Goal: Use online tool/utility: Use online tool/utility

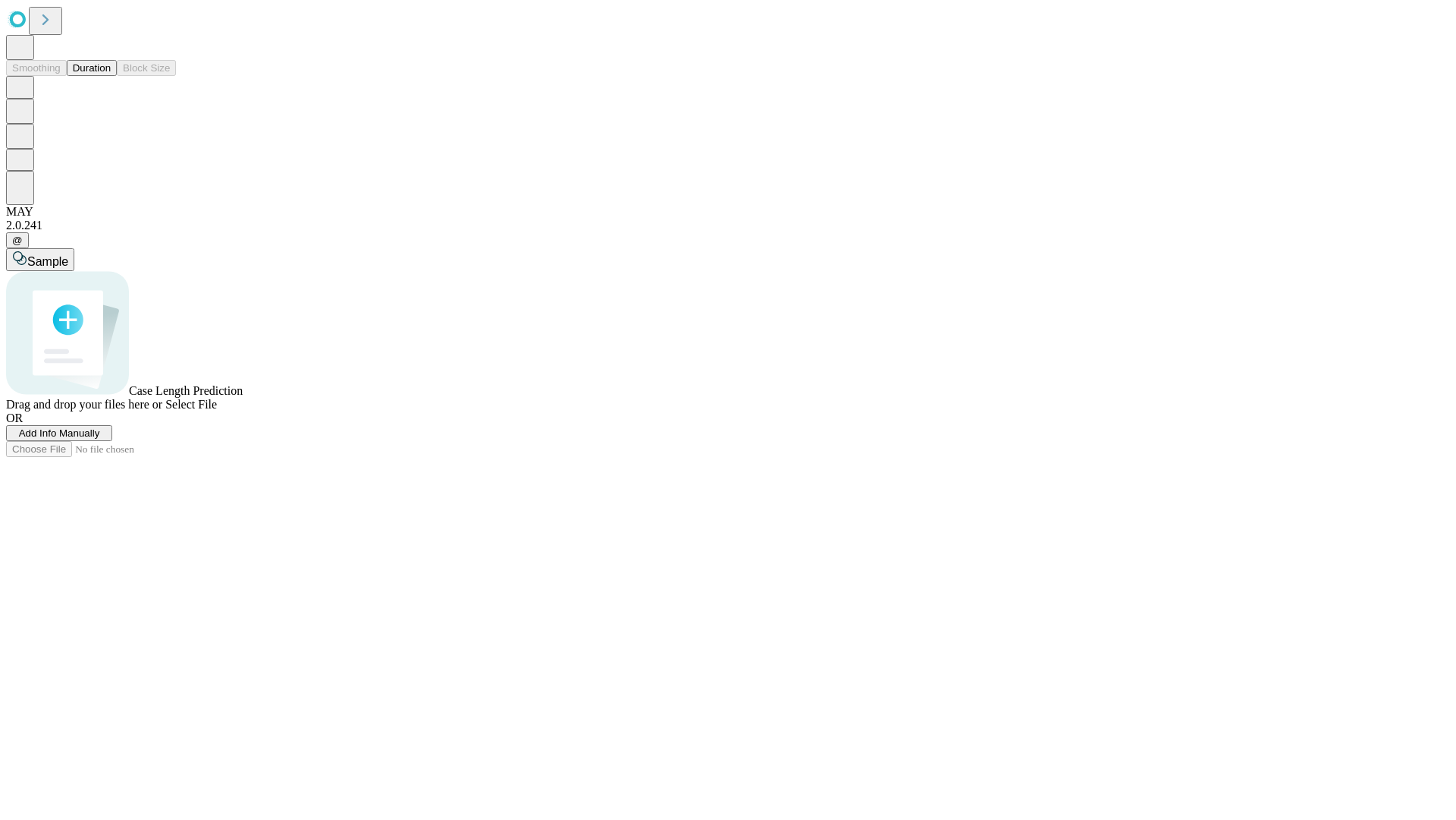
click at [217, 411] on span "Select File" at bounding box center [191, 404] width 51 height 13
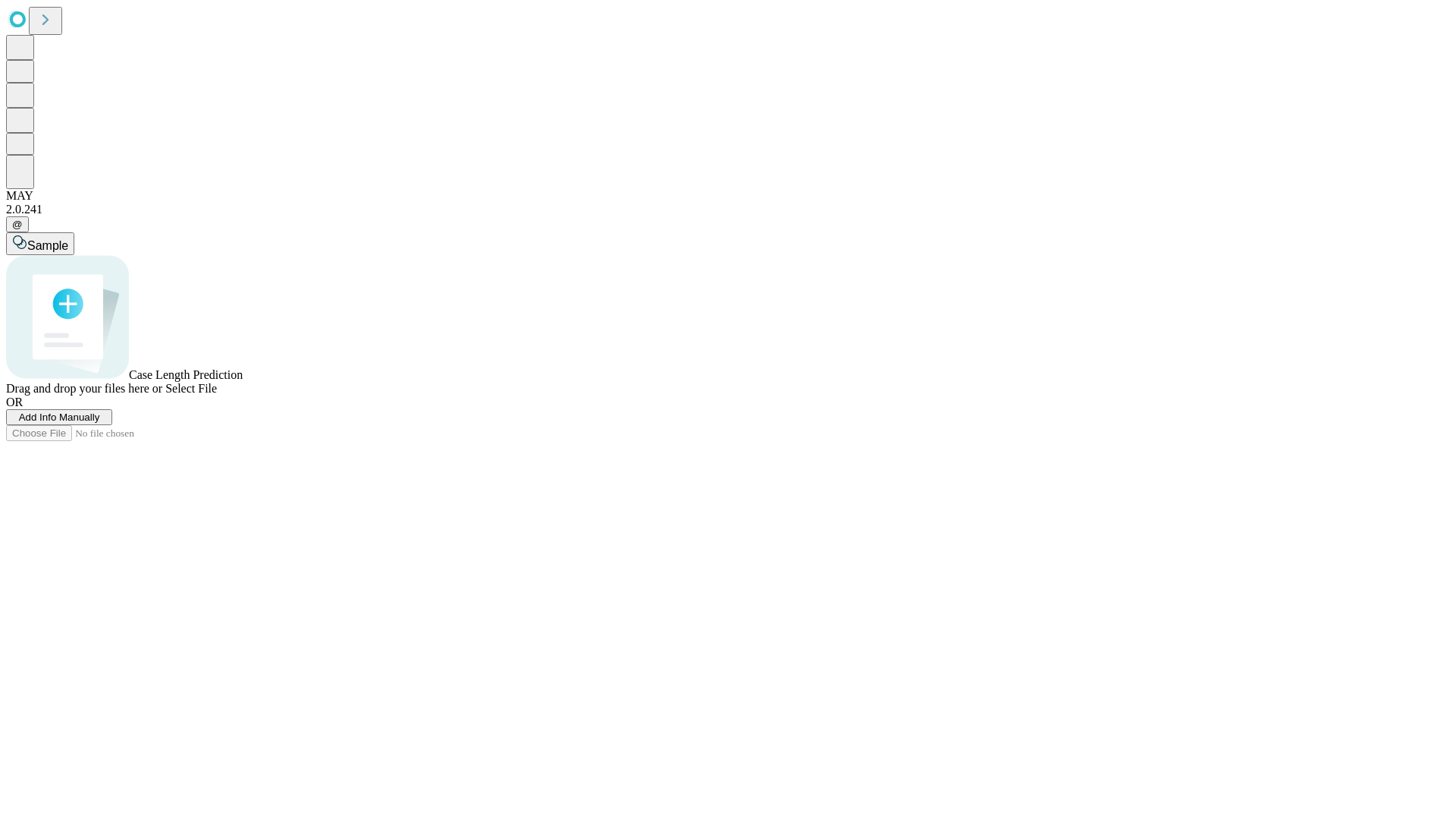
click at [217, 395] on span "Select File" at bounding box center [191, 388] width 51 height 13
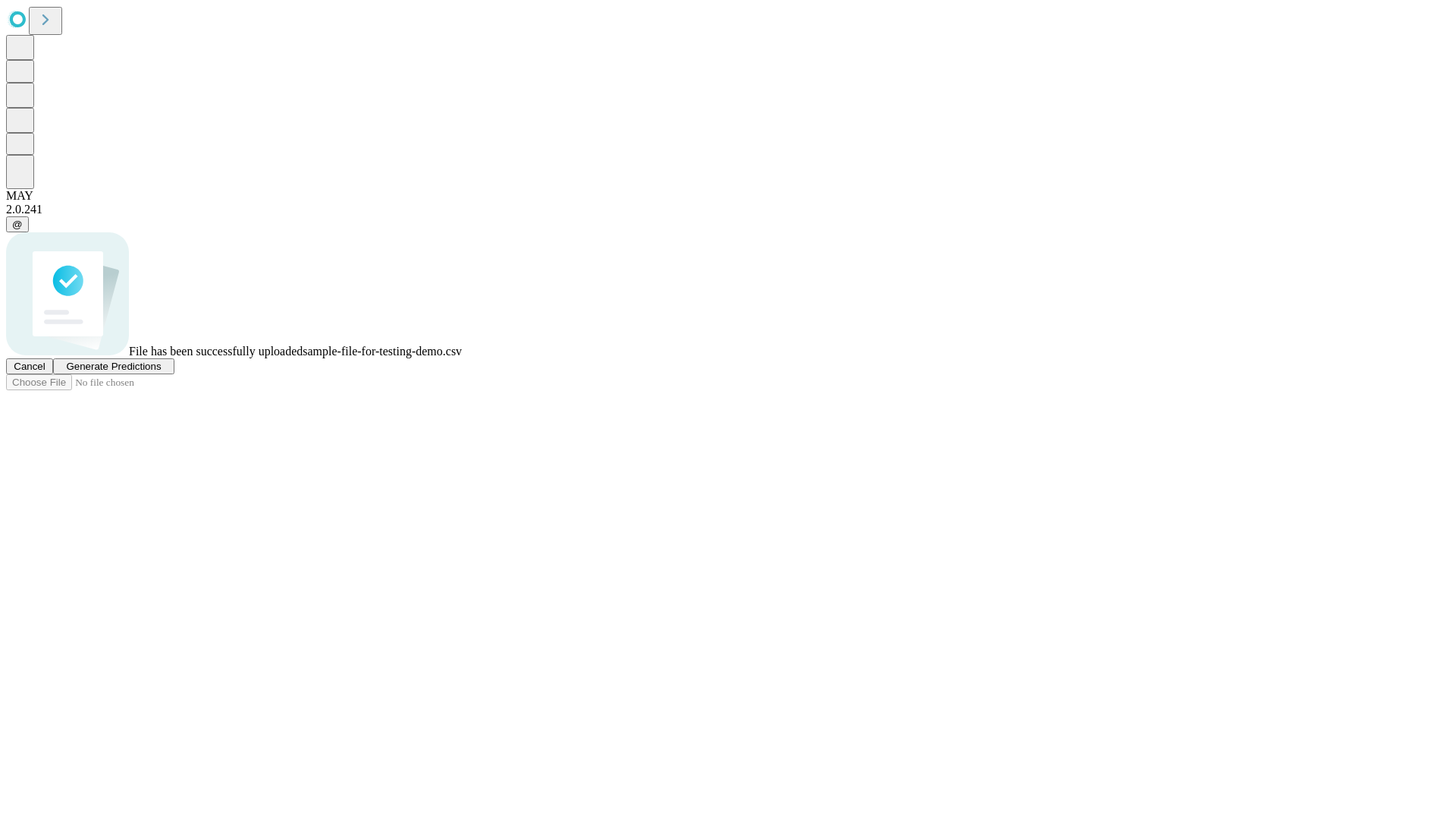
click at [161, 372] on span "Generate Predictions" at bounding box center [113, 366] width 95 height 11
